Goal: Answer question/provide support

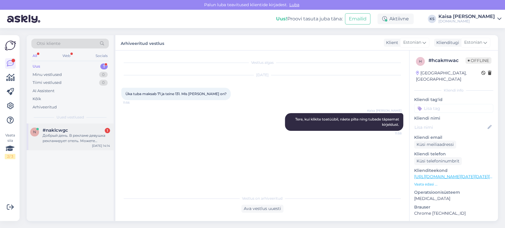
click at [71, 138] on div "Добрый день. В рекламе девушка рекламирует отель. Можете написать название этог…" at bounding box center [76, 138] width 67 height 11
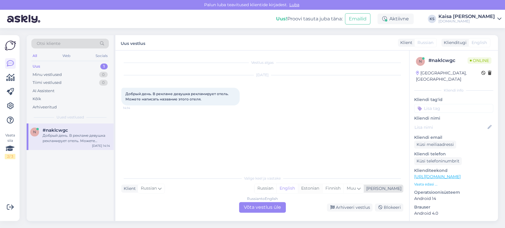
click at [322, 191] on div "Estonian" at bounding box center [310, 188] width 24 height 9
click at [264, 207] on div "Russian to Estonian Võta vestlus üle" at bounding box center [262, 207] width 47 height 11
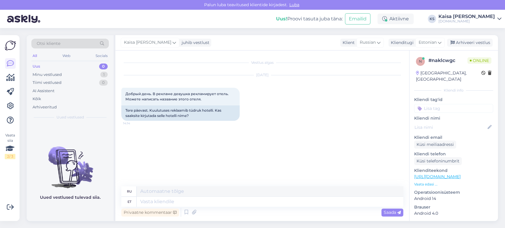
click at [431, 182] on p "Vaata edasi ..." at bounding box center [453, 184] width 79 height 5
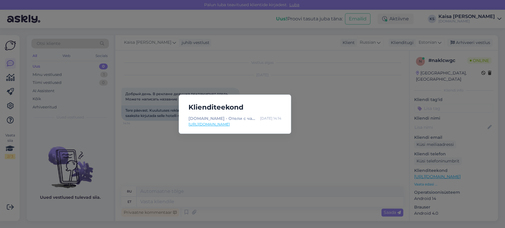
click at [263, 124] on link "[URL][DOMAIN_NAME]" at bounding box center [235, 124] width 93 height 5
click at [178, 174] on div "Klienditeekond [DOMAIN_NAME] - Отели с чарующими дополнениями [DATE] 14:14 [URL…" at bounding box center [252, 114] width 505 height 228
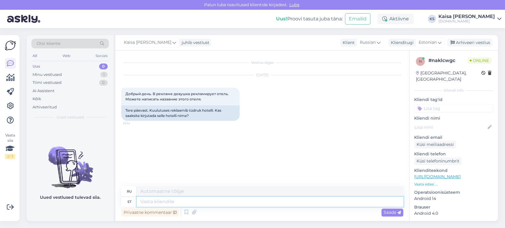
click at [190, 205] on textarea at bounding box center [270, 202] width 267 height 10
type textarea "Tere"
type textarea "Привет"
type textarea "Tere päevast."
type textarea "Добрый день."
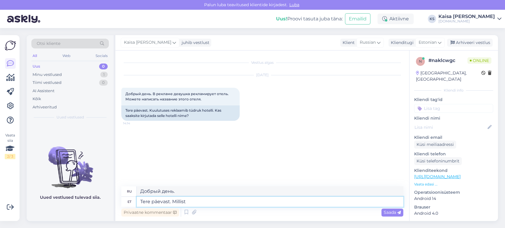
type textarea "Tere päevast. Millist r"
type textarea "Добрый день. Какой сегодня день?"
type textarea "Tere päevast. Millist rek"
type textarea "Добрый день. Что за рекорд?"
type textarea "Tere päevast. Millist reklaami"
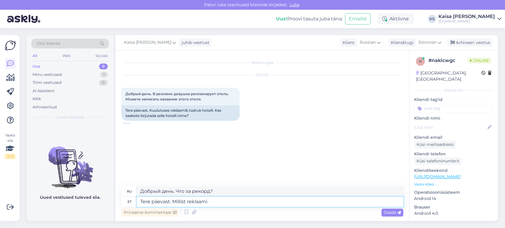
type textarea "Добрый день. Что за реклама?"
type textarea "Tere päevast. Millist reklaami Te m"
type textarea "Добрый день. Что вы за реклама?"
type textarea "Tere päevast. Millist reklaami Te mõtlete?"
type textarea "Добрый день. О какой рекламе вы думаете?"
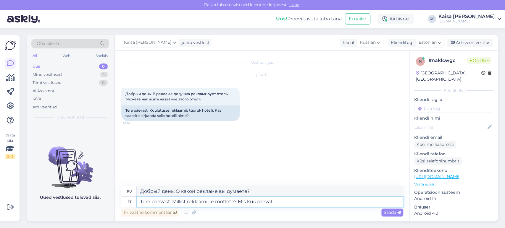
type textarea "Tere päevast. Millist reklaami Te mõtlete? Mis kuupäeval n"
type textarea "Добрый день. Какую рекламу вы имеете в виду? На какую дату?"
type textarea "Tere päevast. Millist reklaami Te mõtlete? Mis kuupäeval näiteks p"
type textarea "Добрый день. Какую рекламу вы имеете в виду? Например, на какую дату?"
type textarea "Tere päevast. Millist reklaami Te mõtlete? Mis kuupäeval näiteks postitatud?"
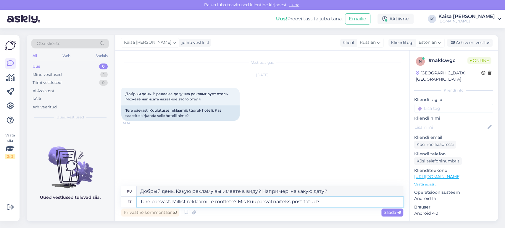
type textarea "Добрый день. О каком объявлении идёт речь? Например, когда оно было опубликован…"
click at [273, 203] on textarea "Tere päevast. Millist reklaami Te mõtlete? Mis kuupäeval näiteks postitatud?" at bounding box center [270, 202] width 267 height 10
click at [341, 203] on textarea "Tere päevast. Millist reklaami Te mõtlete? Mis kuupäeval see näiteks postitatud?" at bounding box center [270, 202] width 267 height 10
click at [326, 202] on textarea "Tere päevast. Millist reklaami Te mõtlete? Mis kuupäeval see näiteks postitatud?" at bounding box center [270, 202] width 267 height 10
click at [296, 202] on textarea "Tere päevast. Millist reklaami Te mõtlete? Mis kuupäeval see näiteks postitatud…" at bounding box center [270, 202] width 267 height 10
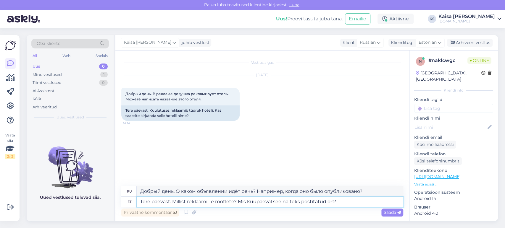
click at [296, 202] on textarea "Tere päevast. Millist reklaami Te mõtlete? Mis kuupäeval see näiteks postitatud…" at bounding box center [270, 202] width 267 height 10
type textarea "Tere päevast. Millist reklaami Te mõtlete? Mis kuupäeval see postitatud on?"
click at [325, 204] on textarea "Tere päevast. Millist reklaami Te mõtlete? Mis kuupäeval see postitatud on?" at bounding box center [270, 202] width 267 height 10
type textarea "Добрый день. О каком объявлении идёт речь? Когда оно было опубликовано?"
type textarea "Tere päevast. Millist reklaami Te mõtlete? Mis kuupäeval see postitatud on?"
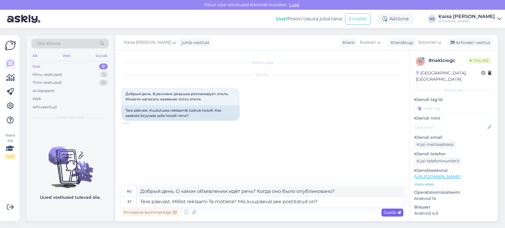
click at [393, 212] on span "Saada" at bounding box center [392, 212] width 17 height 5
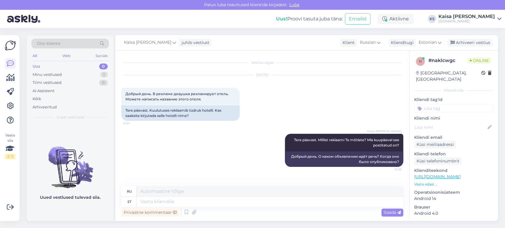
click at [249, 157] on div "Kaisa [PERSON_NAME] Tere päevast. Millist reklaami Te mõtlete? Mis kuupäeval se…" at bounding box center [262, 151] width 282 height 46
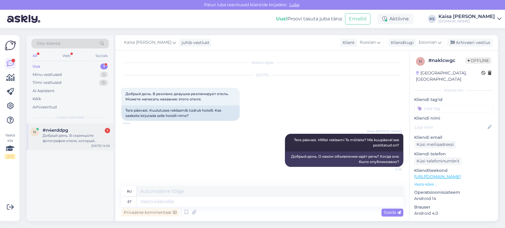
click at [63, 140] on div "Добрый день. В скриншоте фотография отеля, который рекламирует девушка. Могли б…" at bounding box center [76, 138] width 67 height 11
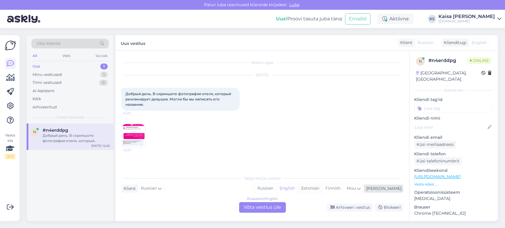
click at [322, 188] on div "Estonian" at bounding box center [310, 188] width 24 height 9
click at [273, 205] on div "Russian to Estonian Võta vestlus üle" at bounding box center [262, 207] width 47 height 11
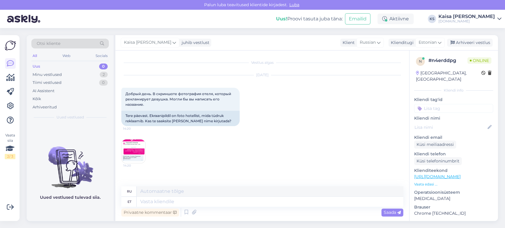
click at [140, 146] on img at bounding box center [134, 152] width 24 height 24
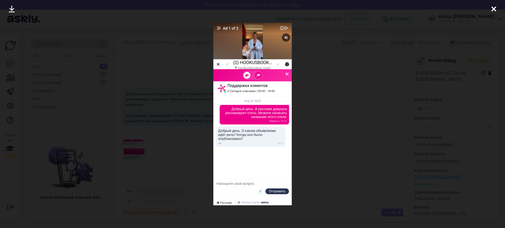
click at [495, 9] on icon at bounding box center [494, 10] width 5 height 8
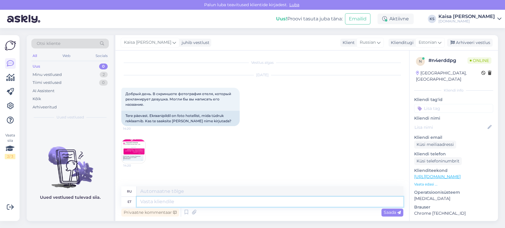
click at [204, 202] on textarea at bounding box center [270, 202] width 267 height 10
type textarea "Tere"
type textarea "Привет"
type textarea "[PERSON_NAME]"
type textarea "Доброе утро"
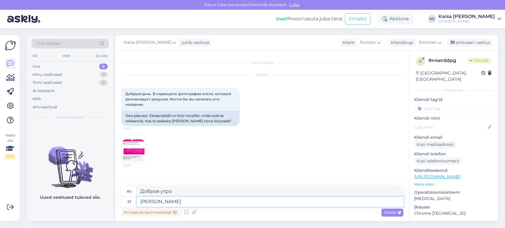
type textarea "Tere päeast"
type textarea "Всем привет"
type textarea "Tere päevast,"
type textarea "Добрый день,"
type textarea "Tere päevast, tegu o"
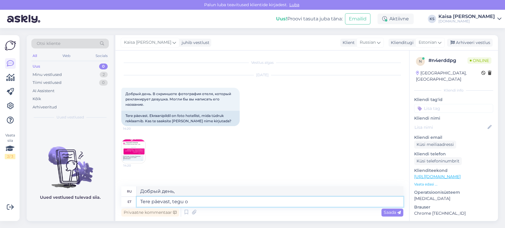
type textarea "Добрый день, действие"
type textarea "Tere päevast, tegu on V spaahotelliga. Otsel"
type textarea "Добрый день, это [PERSON_NAME]."
type textarea "Tere päevast, tegu on V spaahotelliga. Otselink o"
type textarea "Добрый день, это V [GEOGRAPHIC_DATA]. Прямая ссылка."
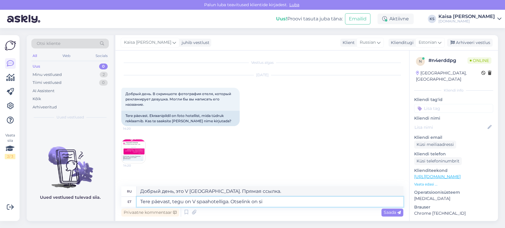
type textarea "Tere päevast, tegu on V spaahotelliga. Otselink on sii"
type textarea "Добрый день, это V [GEOGRAPHIC_DATA]. Прямая ссылка:"
type textarea "Tere päevast, tegu on V spaahotelliga. Otselink on siin"
type textarea "Добрый день, это V [GEOGRAPHIC_DATA]. Прямая ссылка здесь."
type textarea "Tere päevast, tegu on V spaahotelliga. Otselink on siin:"
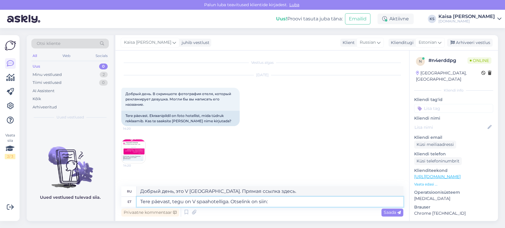
type textarea "Добрый день, это V [GEOGRAPHIC_DATA]. Прямая ссылка здесь:"
paste textarea "[URL][DOMAIN_NAME][DATE][DATE][GEOGRAPHIC_DATA]"
type textarea "Tere päevast, tegu on V spaahotelliga. Otselink on siin: [URL][DOMAIN_NAME][DAT…"
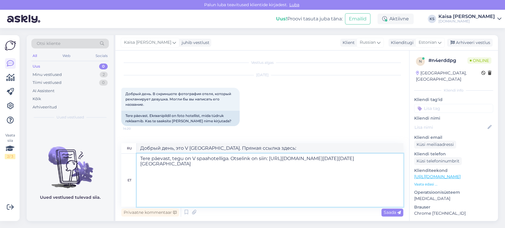
type textarea "Добрый день, это V [GEOGRAPHIC_DATA]. Прямая ссылка здесь: [URL][DOMAIN_NAME][D…"
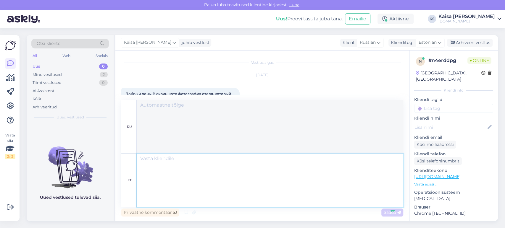
scroll to position [0, 0]
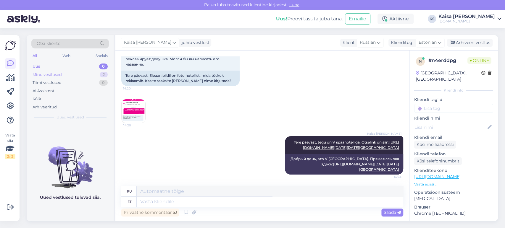
click at [69, 74] on div "Minu vestlused 2" at bounding box center [70, 75] width 78 height 8
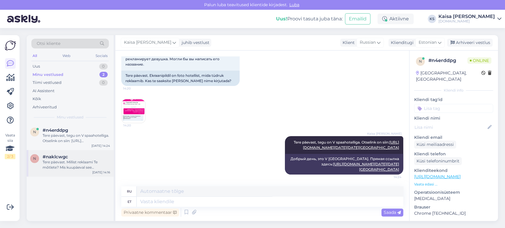
click at [72, 161] on div "Tere päevast. Millist reklaami Te mõtlete? Mis kuupäeval see postitatud on?" at bounding box center [76, 165] width 67 height 11
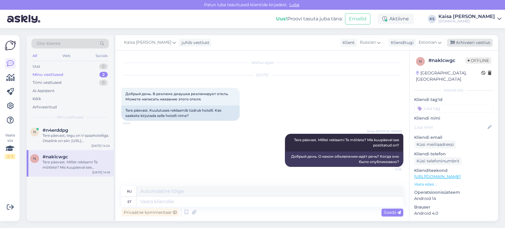
click at [465, 41] on div "Arhiveeri vestlus" at bounding box center [470, 43] width 46 height 8
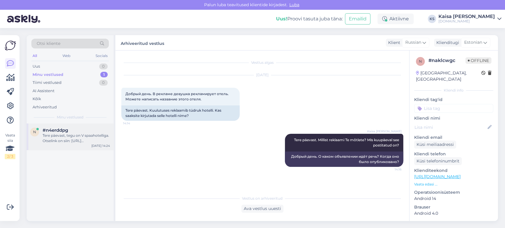
click at [89, 141] on div "Tere päevast, tegu on V spaahotelliga. Otselink on siin: [URL][DOMAIN_NAME][DAT…" at bounding box center [76, 138] width 67 height 11
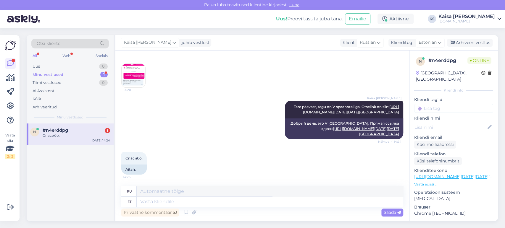
scroll to position [230, 0]
click at [196, 199] on textarea at bounding box center [270, 202] width 267 height 10
type textarea "Palun."
type textarea "Пожалуйста."
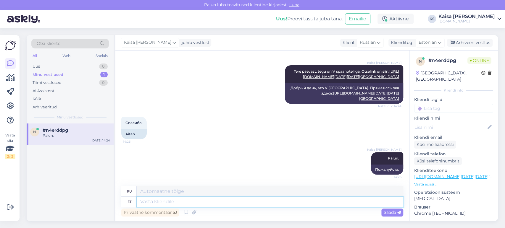
scroll to position [265, 0]
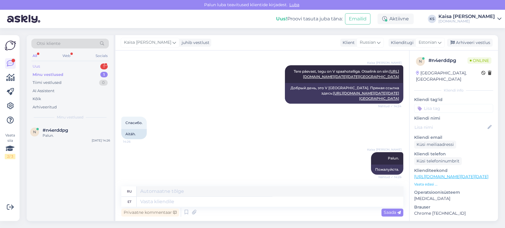
click at [85, 67] on div "Uus 1" at bounding box center [70, 66] width 78 height 8
click at [79, 137] on div "Teil on pakumine 59 eur hestia spas" at bounding box center [76, 135] width 67 height 5
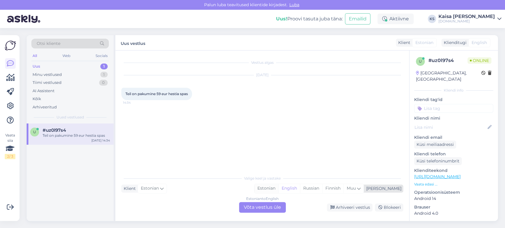
click at [278, 191] on div "Estonian" at bounding box center [266, 188] width 24 height 9
click at [273, 205] on div "Estonian to Estonian Võta vestlus üle" at bounding box center [262, 207] width 47 height 11
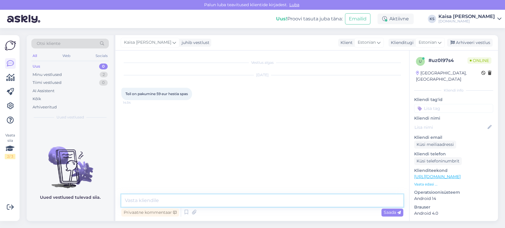
click at [273, 202] on textarea at bounding box center [262, 201] width 282 height 12
click at [429, 182] on p "Vaata edasi ..." at bounding box center [453, 184] width 79 height 5
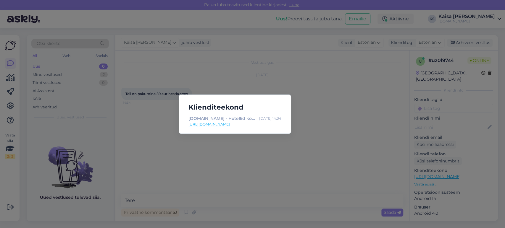
click at [217, 125] on link "[URL][DOMAIN_NAME]" at bounding box center [235, 124] width 93 height 5
click at [162, 205] on div "Klienditeekond [DOMAIN_NAME] - Hotellid koos võluvate lisavõimalustega [DATE] 1…" at bounding box center [252, 114] width 505 height 228
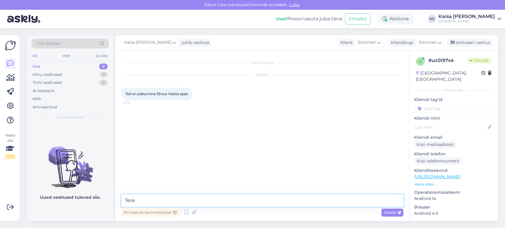
click at [160, 203] on textarea "Tere" at bounding box center [262, 201] width 282 height 12
paste textarea "[URL][DOMAIN_NAME][PERSON_NAME][DATE][DATE]"
type textarea "Tere, jah, otselink on siin: [URL][DOMAIN_NAME][PERSON_NAME][DATE][DATE]"
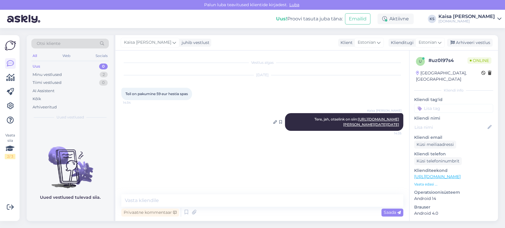
click at [367, 127] on link "[URL][DOMAIN_NAME][PERSON_NAME][DATE][DATE]" at bounding box center [371, 122] width 56 height 10
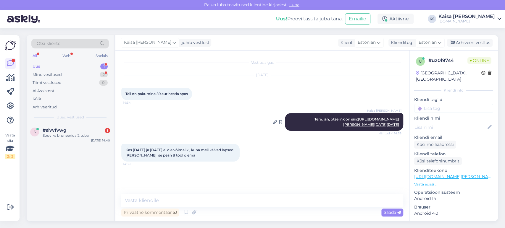
scroll to position [5, 0]
click at [343, 127] on link "[URL][DOMAIN_NAME][PERSON_NAME][DATE][DATE]" at bounding box center [371, 122] width 56 height 10
click at [264, 204] on textarea at bounding box center [262, 201] width 282 height 12
click at [168, 200] on textarea "Paraku reedeti ja lupäeviti ei kehti antud soodushind." at bounding box center [262, 201] width 282 height 12
click at [274, 203] on textarea "Paraku reedeti ja laupäeviti ei kehti antud soodushind." at bounding box center [262, 201] width 282 height 12
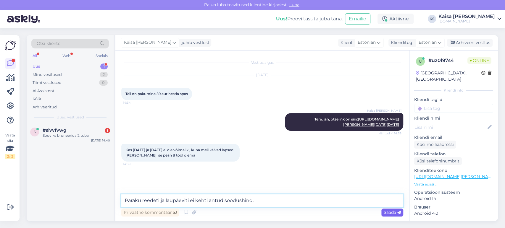
type textarea "Paraku reedeti ja laupäeviti ei kehti antud soodushind."
click at [389, 212] on span "Saada" at bounding box center [392, 212] width 17 height 5
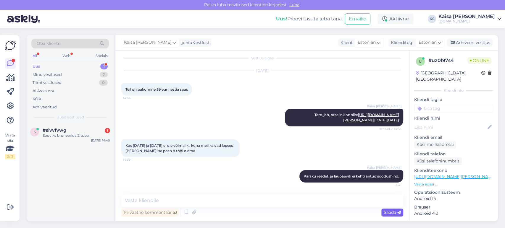
scroll to position [31, 0]
click at [80, 135] on div "Sooviks broneerida 2 tuba" at bounding box center [76, 135] width 67 height 5
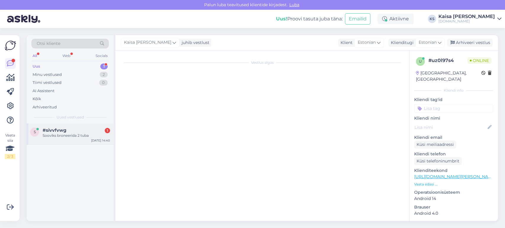
scroll to position [0, 0]
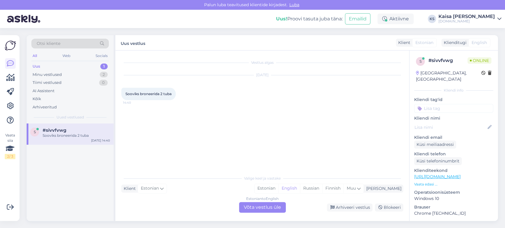
click at [431, 182] on p "Vaata edasi ..." at bounding box center [453, 184] width 79 height 5
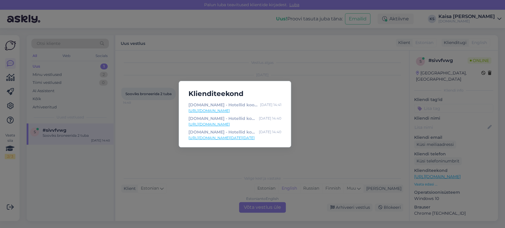
click at [260, 123] on link "[URL][DOMAIN_NAME]" at bounding box center [235, 124] width 93 height 5
click at [326, 116] on div "Klienditeekond [DOMAIN_NAME] - Hotellid koos võluvate lisavõimalustega [DATE] 1…" at bounding box center [252, 114] width 505 height 228
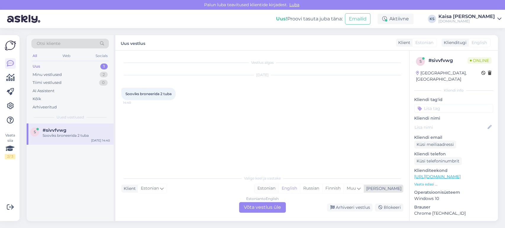
click at [278, 191] on div "Estonian" at bounding box center [266, 188] width 24 height 9
click at [272, 207] on div "Estonian to Estonian Võta vestlus üle" at bounding box center [262, 207] width 47 height 11
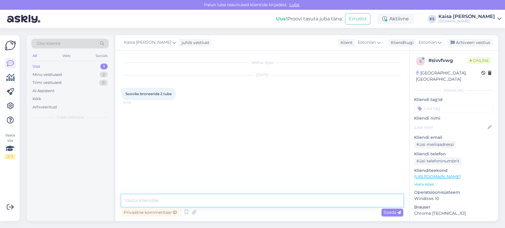
click at [272, 202] on textarea at bounding box center [262, 201] width 282 height 12
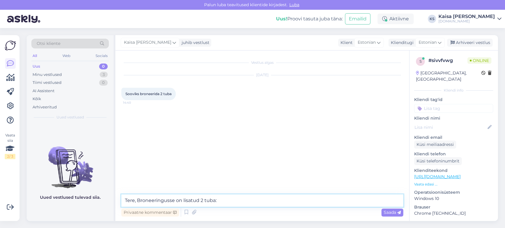
paste textarea "[URL][DOMAIN_NAME][PERSON_NAME][DATE][DATE]"
type textarea "Tere, Broneeringusse on lisatud 2 tuba: [URL][DOMAIN_NAME][PERSON_NAME][DATE][D…"
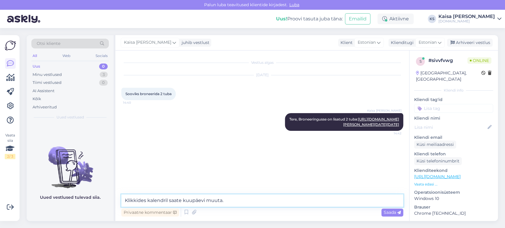
type textarea "Klikkides kalendril saate kuupäevi muuta."
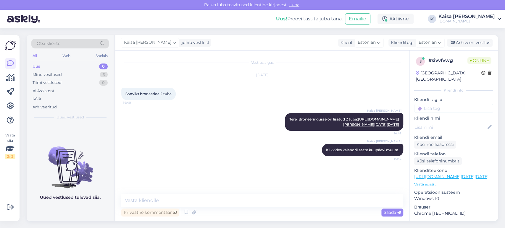
click at [226, 30] on div "Otsi kliente All Web Socials Uus 0 Minu vestlused 3 Tiimi vestlused 0 AI Assist…" at bounding box center [264, 128] width 482 height 200
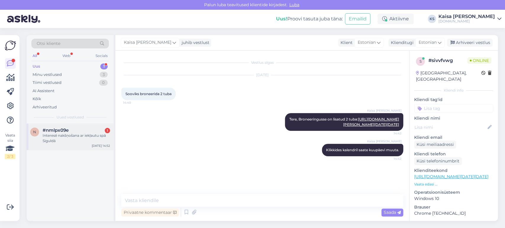
click at [77, 133] on div "Interesē nakšņošana ar iekļautu spā Siguldā" at bounding box center [76, 138] width 67 height 11
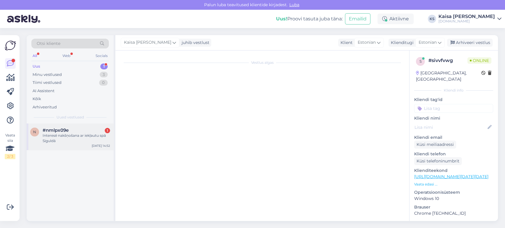
scroll to position [0, 0]
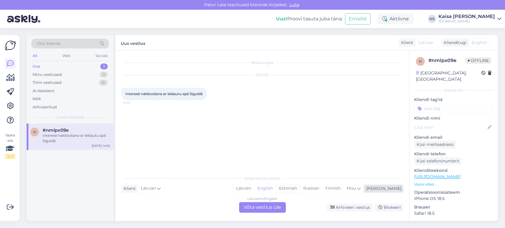
click at [300, 189] on div "Estonian" at bounding box center [288, 188] width 24 height 9
click at [270, 209] on div "Latvian to Estonian Võta vestlus üle" at bounding box center [262, 207] width 47 height 11
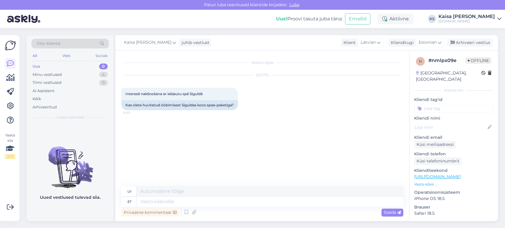
click at [428, 182] on p "Vaata edasi ..." at bounding box center [453, 184] width 79 height 5
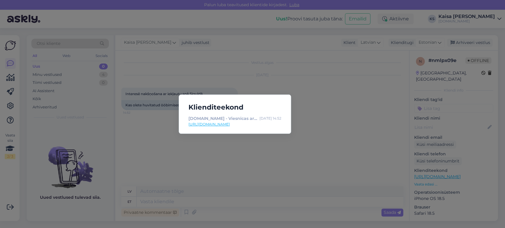
click at [272, 123] on link "[URL][DOMAIN_NAME]" at bounding box center [235, 124] width 93 height 5
click at [230, 188] on div "Klienditeekond [DOMAIN_NAME] - Viesnīcas ar īpašu maģiju [DATE] 14:52 [URL][DOM…" at bounding box center [252, 114] width 505 height 228
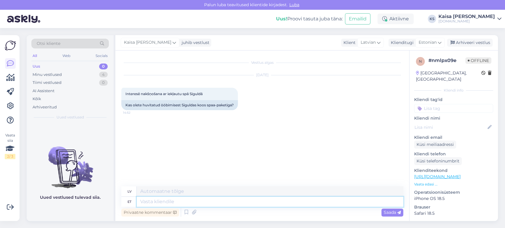
click at [225, 200] on textarea at bounding box center [270, 202] width 267 height 10
type textarea "Tere, p"
type textarea "Sveiki,"
type textarea "Tere, pakett o"
type textarea "Sveiki, pakotne"
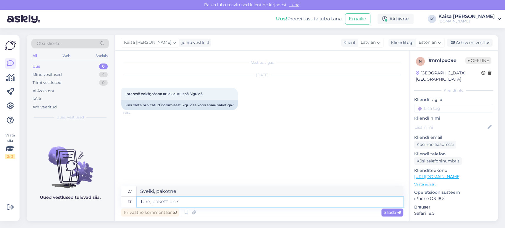
type textarea "Tere, pakett on si"
type textarea "Sveiki, paka ir"
type textarea "Tere, pakett on siin:"
type textarea "Sveiki, iepakojums ir šeit:"
paste textarea "[URL][DOMAIN_NAME][DATE][DATE]"
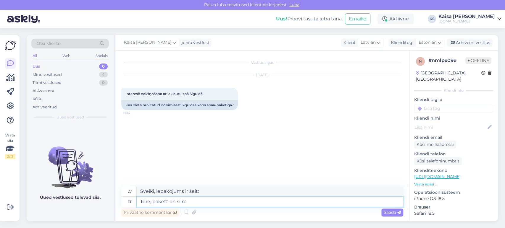
type textarea "Tere, pakett on siin: [URL][DOMAIN_NAME][DATE][DATE]"
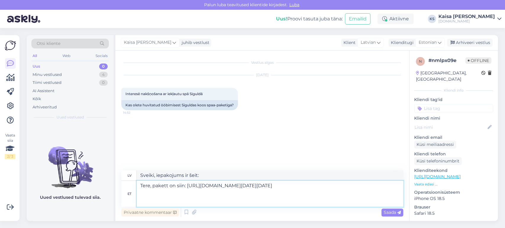
type textarea "Sveiki, paka ir šeit: [URL][DOMAIN_NAME][DATE][DATE]"
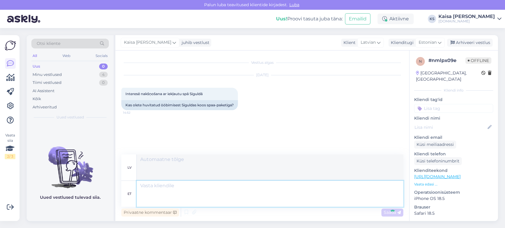
scroll to position [24, 0]
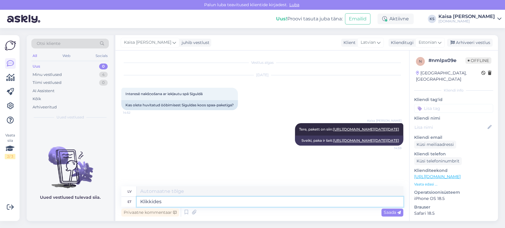
type textarea "Klikkides k"
type textarea "Noklikšķinot"
type textarea "Klikkides kalendril sa"
type textarea "Noklikšķinot uz kalendāra"
type textarea "Klikkides kalendril saate k"
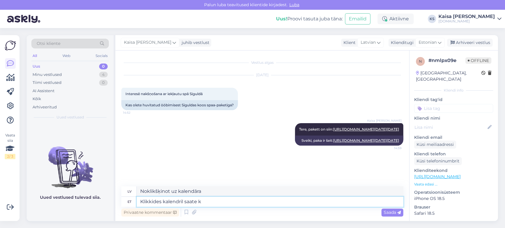
type textarea "Noklikšķinot uz kalendāra, jūs varat"
type textarea "Klikkides kalendril saate kuupäevi m"
type textarea "Noklikšķiniet uz kalendāra, lai skatītu datumus."
type textarea "Klikkides kalendril saate kuupäevi muuta."
type textarea "Datumus var mainīt, noklikšķinot uz kalendāra."
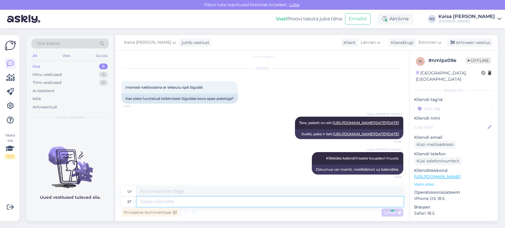
scroll to position [59, 0]
click at [100, 75] on div "4" at bounding box center [103, 75] width 9 height 6
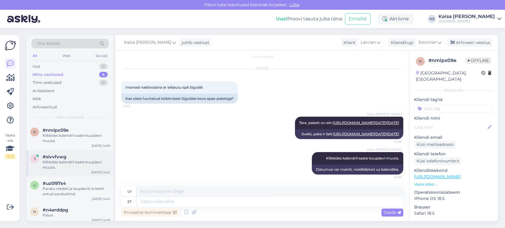
scroll to position [3, 0]
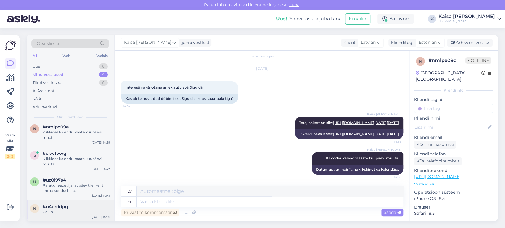
click at [69, 205] on div "#n4erddpg" at bounding box center [76, 206] width 67 height 5
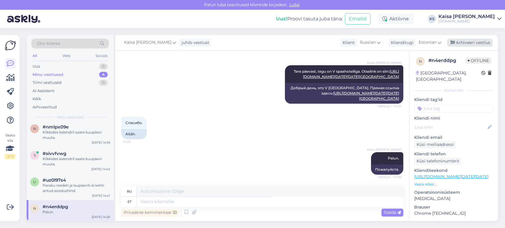
click at [471, 41] on div "Arhiveeri vestlus" at bounding box center [470, 43] width 46 height 8
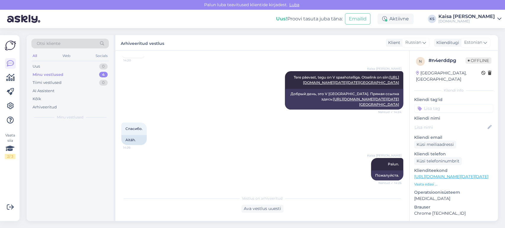
scroll to position [0, 0]
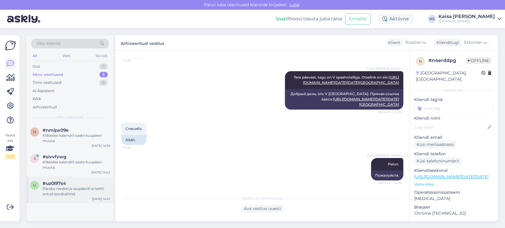
click at [85, 188] on div "Paraku reedeti ja laupäeviti ei kehti antud soodushind." at bounding box center [76, 191] width 67 height 11
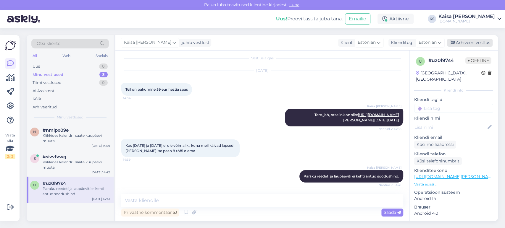
click at [475, 43] on div "Arhiveeri vestlus" at bounding box center [470, 43] width 46 height 8
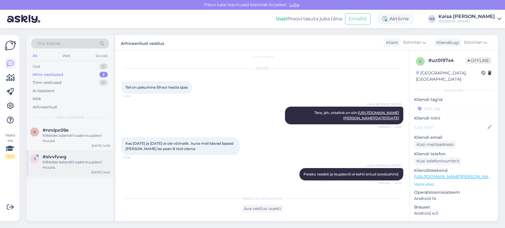
click at [85, 165] on div "Klikkides kalendril saate kuupäevi muuta." at bounding box center [76, 165] width 67 height 11
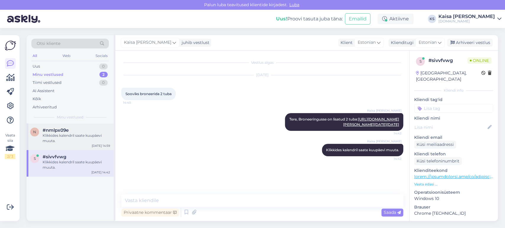
click at [84, 144] on div "n #nmlpx09e Klikkides kalendril saate kuupäevi muuta. [DATE] 14:59" at bounding box center [70, 137] width 87 height 27
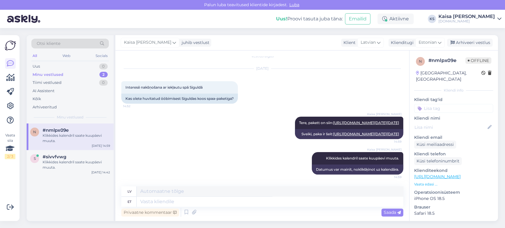
scroll to position [59, 0]
